Goal: Task Accomplishment & Management: Manage account settings

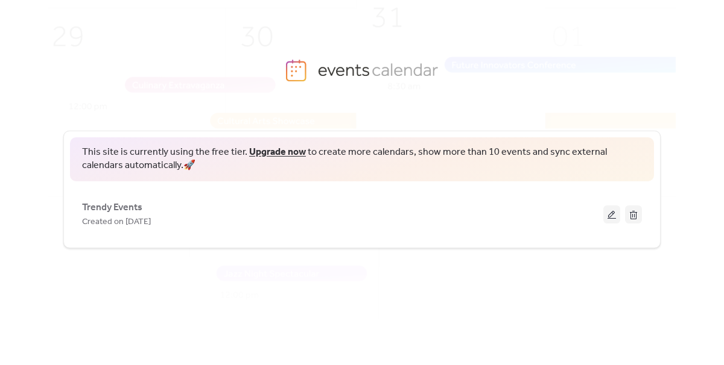
scroll to position [20, 0]
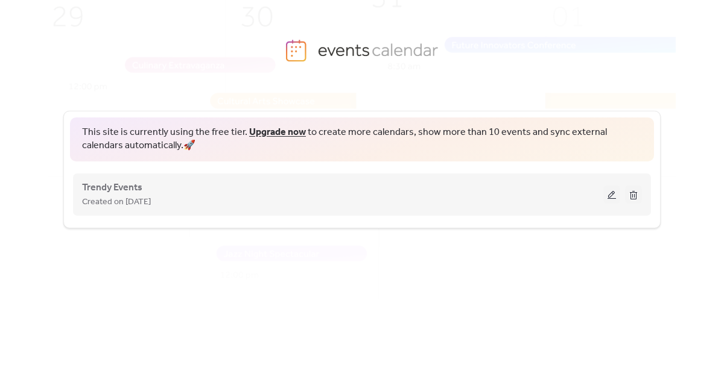
click at [609, 194] on button at bounding box center [611, 195] width 17 height 18
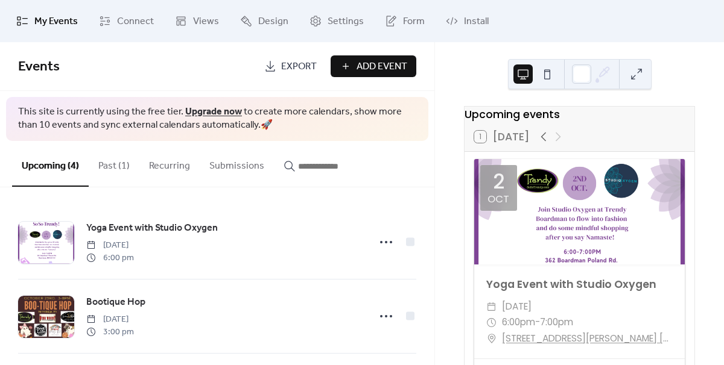
click at [101, 168] on button "Past (1)" at bounding box center [114, 163] width 51 height 45
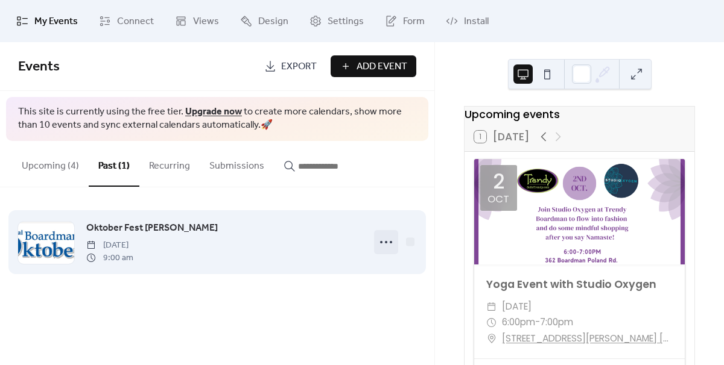
click at [390, 244] on icon at bounding box center [385, 242] width 19 height 19
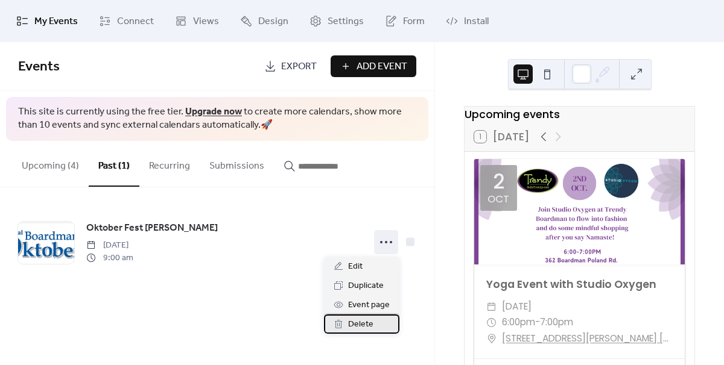
click at [361, 324] on span "Delete" at bounding box center [360, 325] width 25 height 14
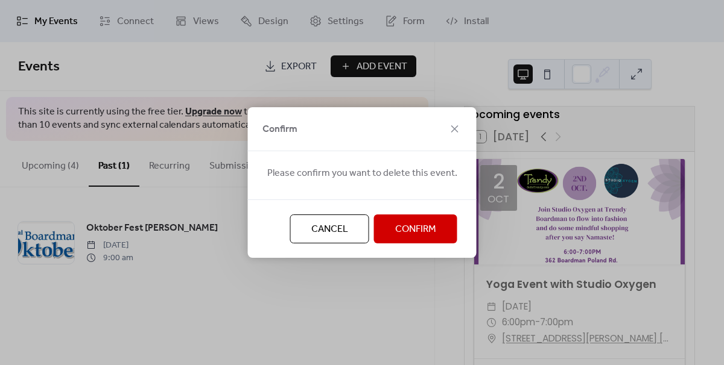
click at [412, 219] on button "Confirm" at bounding box center [415, 229] width 83 height 29
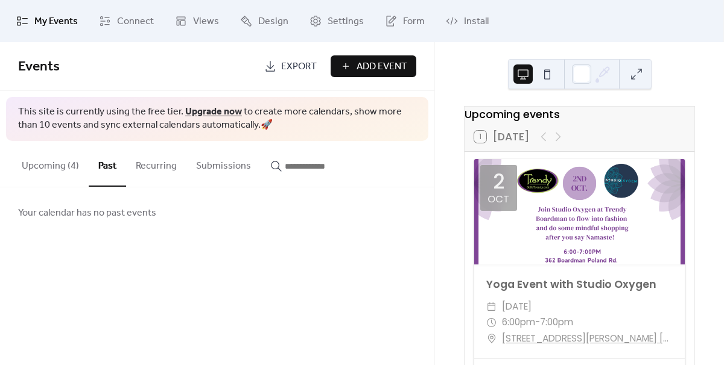
click at [66, 169] on button "Upcoming (4)" at bounding box center [50, 163] width 77 height 45
